Goal: Information Seeking & Learning: Learn about a topic

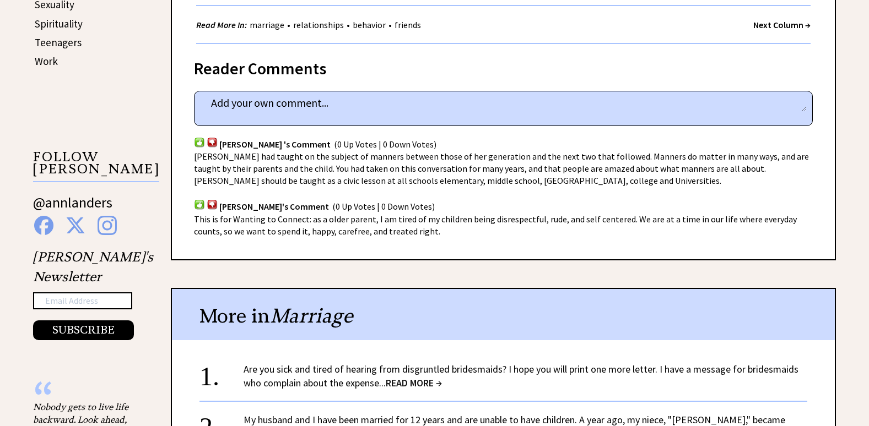
scroll to position [716, 0]
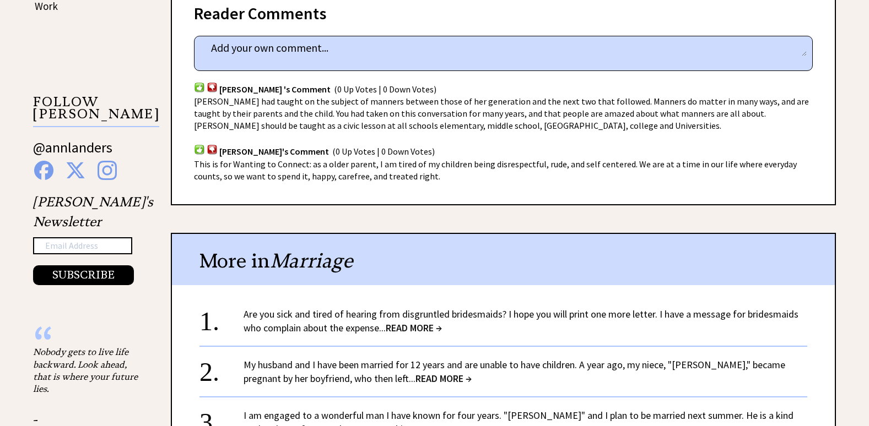
drag, startPoint x: 419, startPoint y: 315, endPoint x: 433, endPoint y: 320, distance: 14.6
click at [419, 322] on span "READ MORE →" at bounding box center [414, 328] width 56 height 13
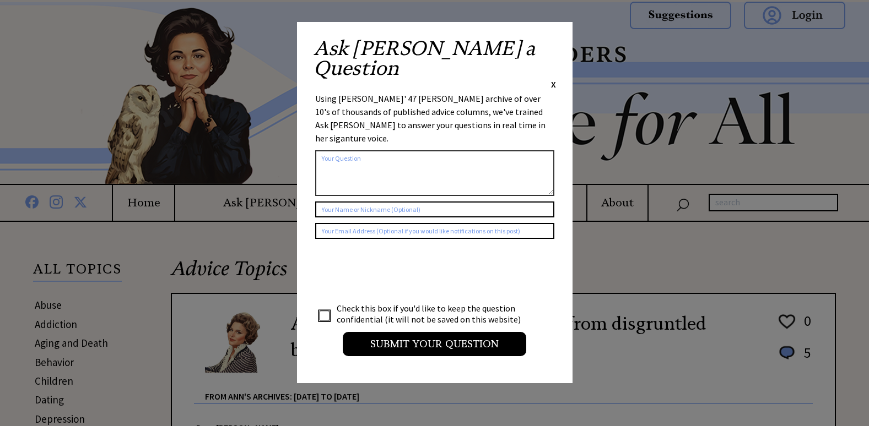
click at [554, 79] on span "X" at bounding box center [553, 84] width 5 height 11
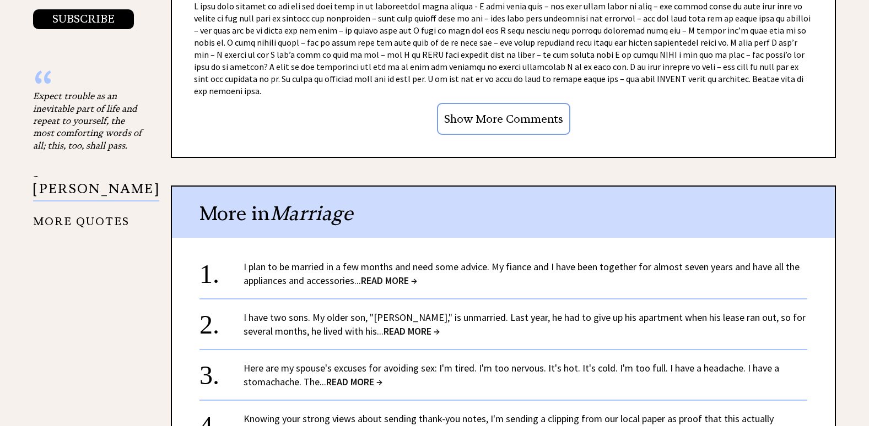
scroll to position [991, 0]
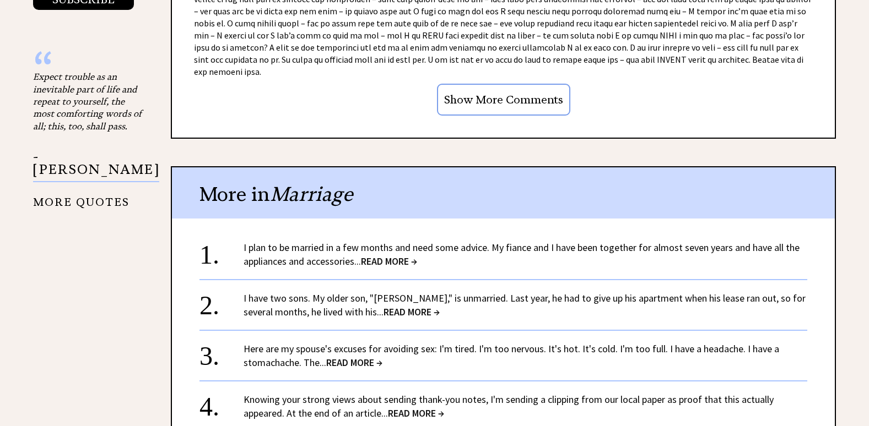
click at [392, 255] on span "READ MORE →" at bounding box center [389, 261] width 56 height 13
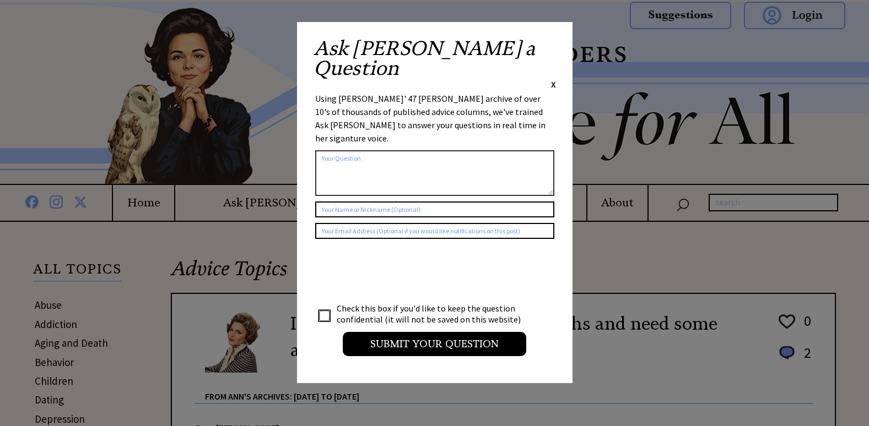
click at [552, 79] on span "X" at bounding box center [553, 84] width 5 height 11
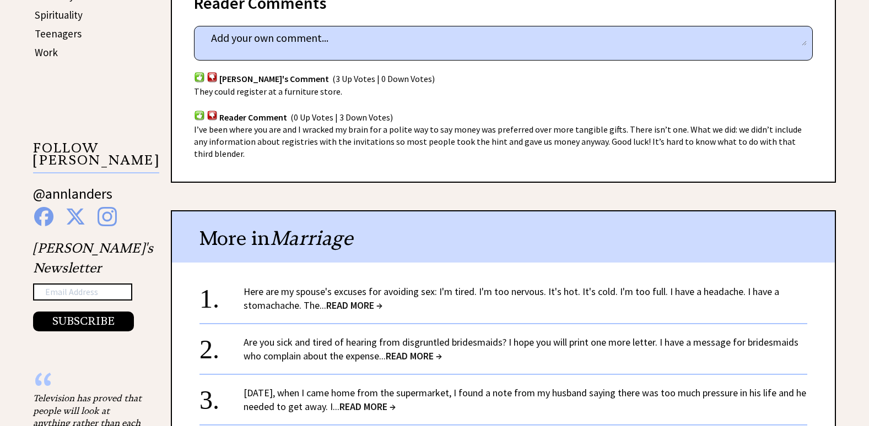
scroll to position [716, 0]
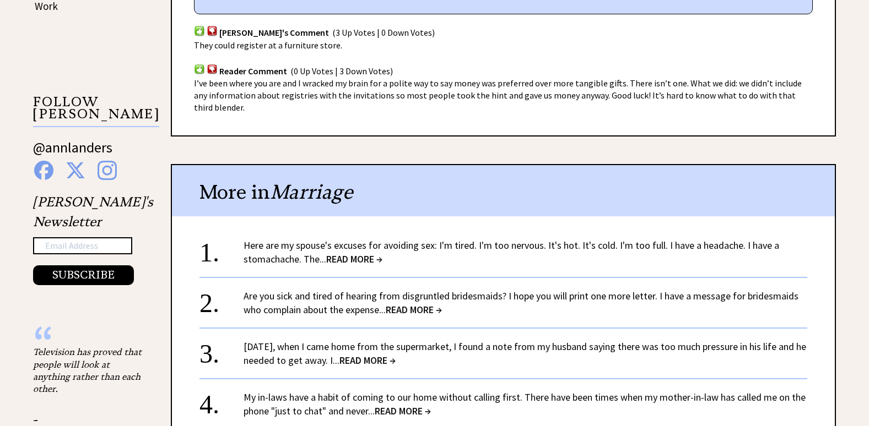
click at [364, 253] on span "READ MORE →" at bounding box center [354, 259] width 56 height 13
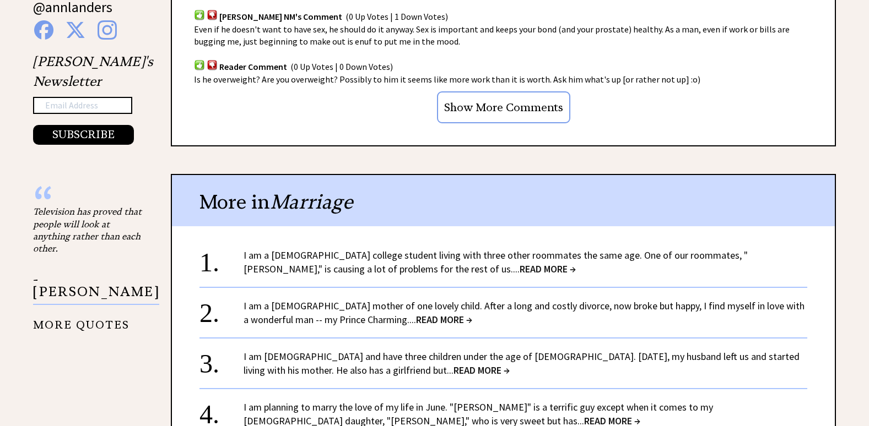
scroll to position [881, 0]
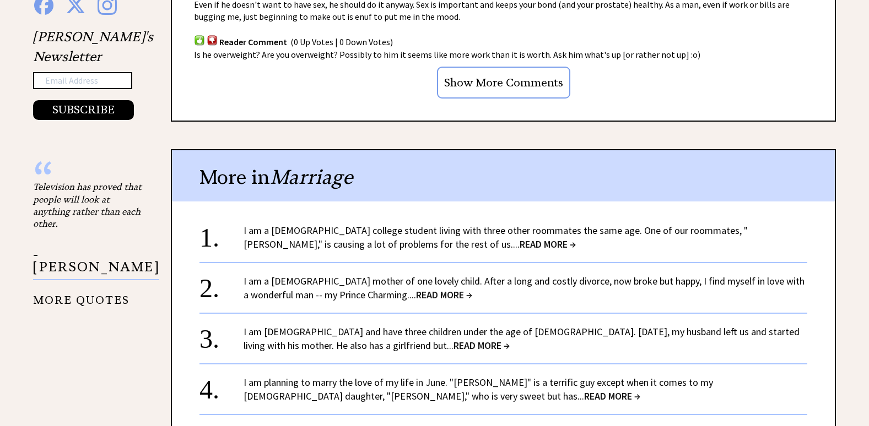
click at [519, 242] on span "READ MORE →" at bounding box center [547, 244] width 56 height 13
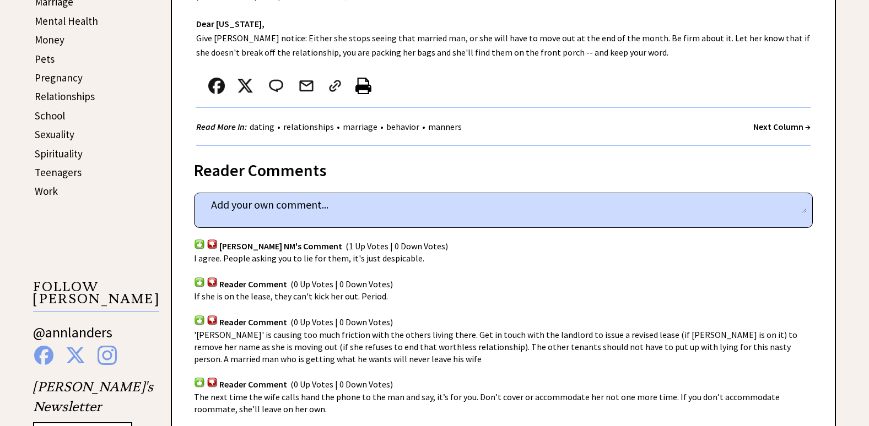
scroll to position [551, 0]
